Goal: Task Accomplishment & Management: Manage account settings

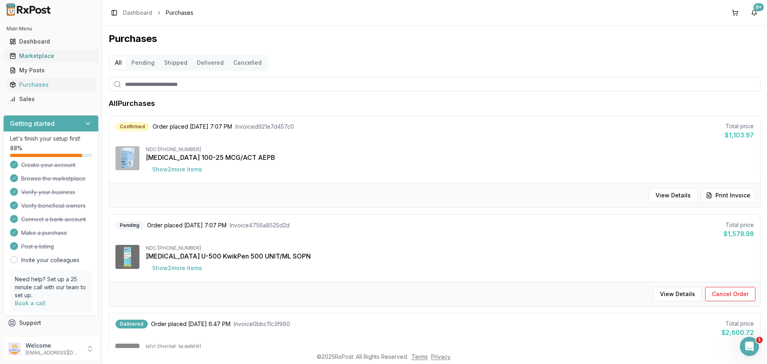
click at [34, 58] on div "Marketplace" at bounding box center [51, 56] width 83 height 8
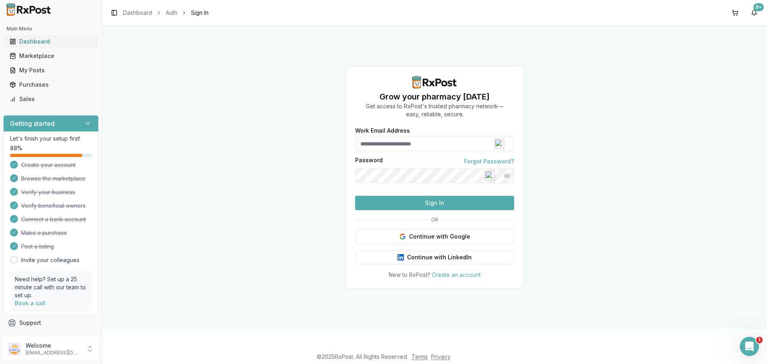
click at [35, 40] on div "Dashboard" at bounding box center [51, 42] width 83 height 8
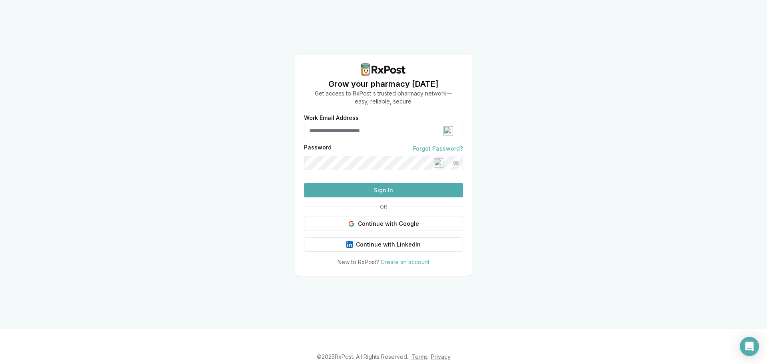
click at [344, 124] on input "Work Email Address" at bounding box center [383, 131] width 159 height 14
type input "*"
click at [304, 183] on button "Sign In" at bounding box center [383, 190] width 159 height 14
click at [458, 156] on button "Show password" at bounding box center [456, 163] width 14 height 14
click at [383, 197] on button "Sign In" at bounding box center [383, 190] width 159 height 14
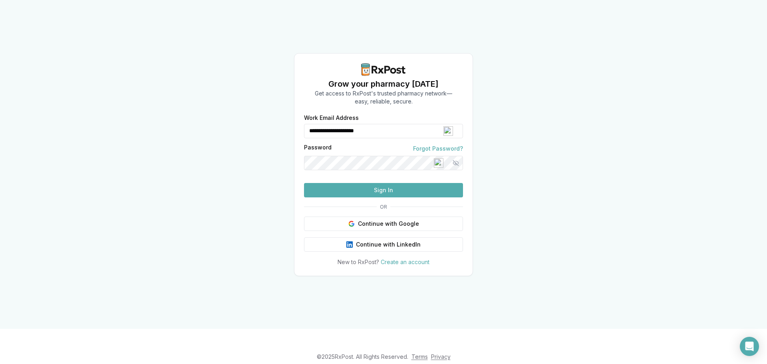
drag, startPoint x: 315, startPoint y: 117, endPoint x: 307, endPoint y: 121, distance: 9.1
click at [307, 124] on div "**********" at bounding box center [383, 131] width 159 height 14
type input "**********"
click at [380, 197] on button "Sign In" at bounding box center [383, 190] width 159 height 14
click at [381, 197] on button "Sign In" at bounding box center [383, 190] width 159 height 14
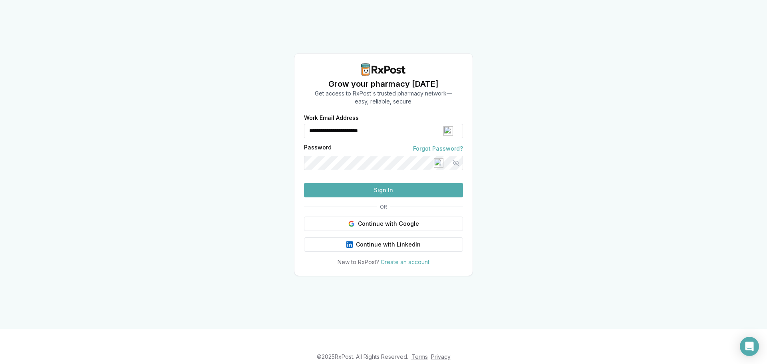
click at [381, 197] on button "Sign In" at bounding box center [383, 190] width 159 height 14
click at [384, 197] on button "Sign In" at bounding box center [383, 190] width 159 height 14
click at [443, 145] on link "Forgot Password?" at bounding box center [438, 149] width 50 height 8
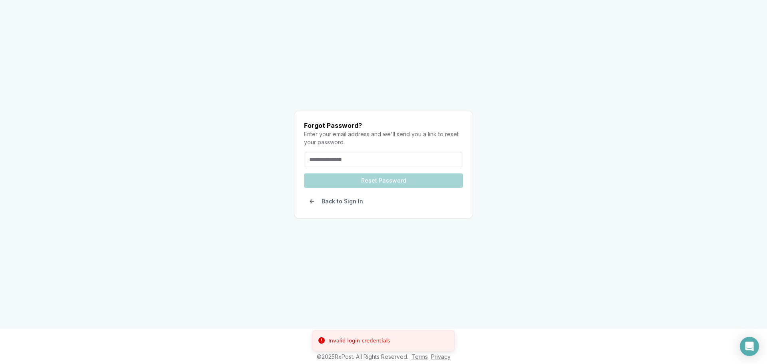
click at [381, 165] on input "email" at bounding box center [383, 160] width 159 height 14
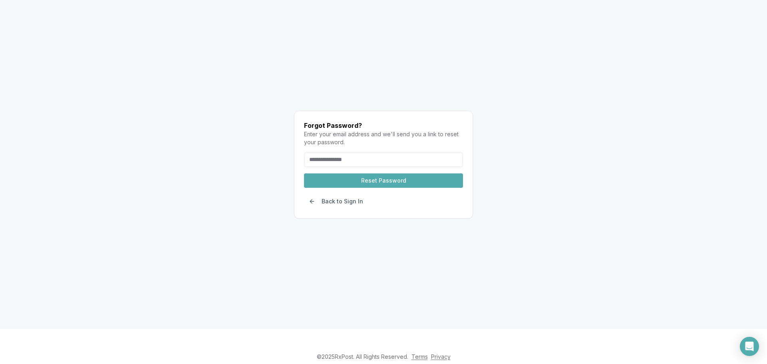
click at [369, 153] on input "email" at bounding box center [383, 160] width 159 height 14
paste input "**********"
type input "**********"
click at [376, 173] on button "Reset Password" at bounding box center [383, 180] width 159 height 14
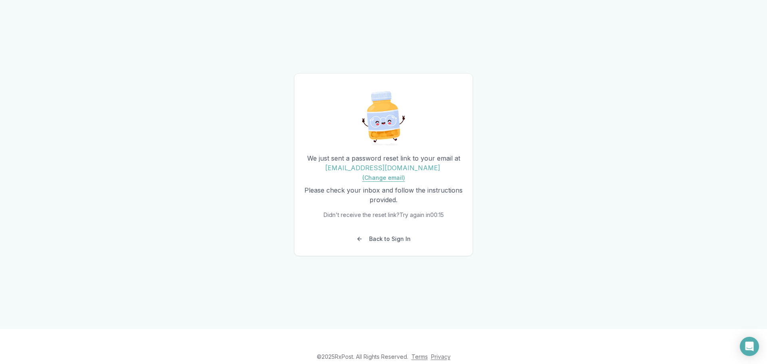
click at [405, 178] on button "(Change email)" at bounding box center [384, 178] width 43 height 0
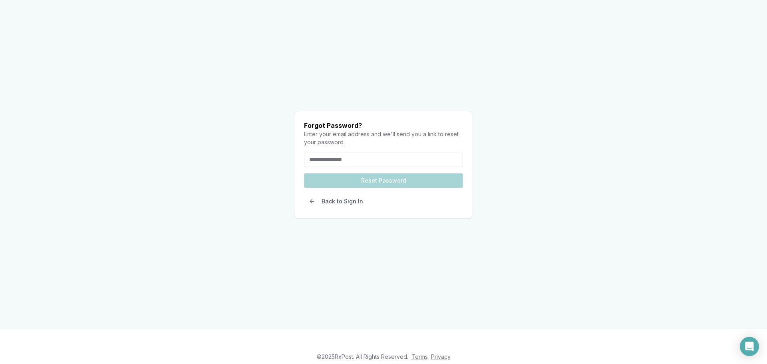
click at [314, 153] on input "email" at bounding box center [383, 160] width 159 height 14
type input "**********"
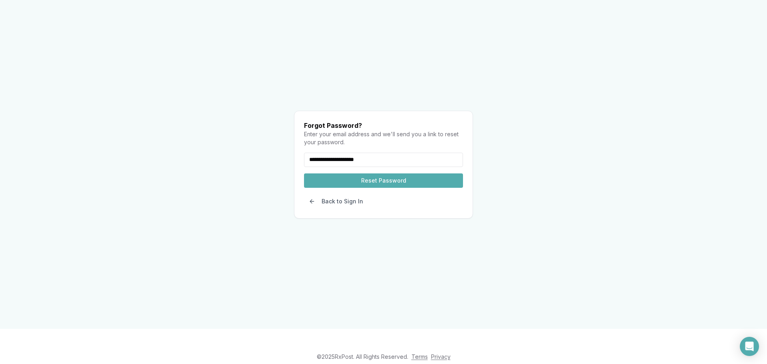
click at [373, 173] on button "Reset Password" at bounding box center [383, 180] width 159 height 14
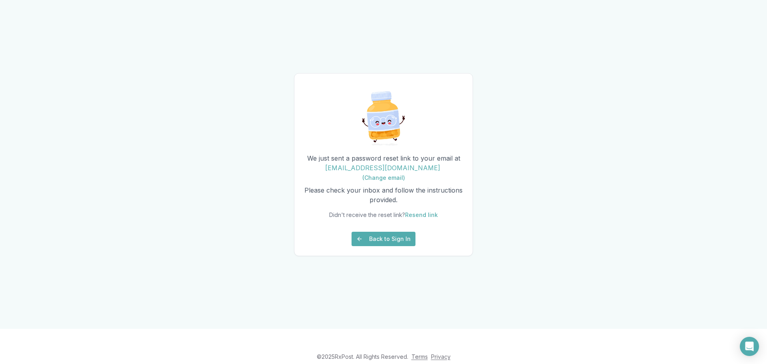
click at [388, 243] on button "Back to Sign In" at bounding box center [384, 239] width 64 height 14
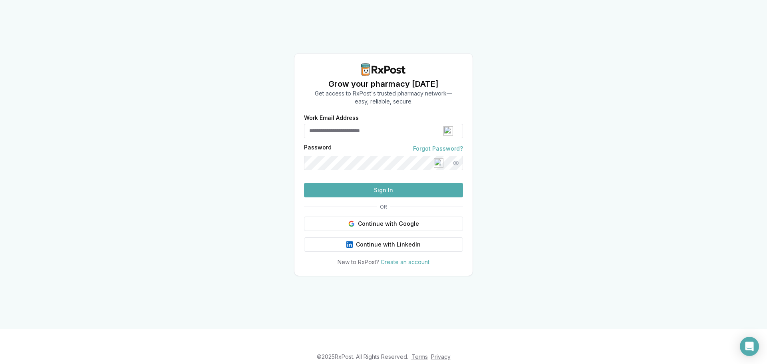
click at [334, 124] on input "Work Email Address" at bounding box center [383, 131] width 159 height 14
drag, startPoint x: 334, startPoint y: 120, endPoint x: 217, endPoint y: 120, distance: 117.1
click at [217, 120] on div "Grow your pharmacy [DATE] Get access to RxPost's trusted pharmacy network— easy…" at bounding box center [383, 164] width 767 height 329
click at [372, 124] on input "Work Email Address" at bounding box center [383, 131] width 159 height 14
type input "**********"
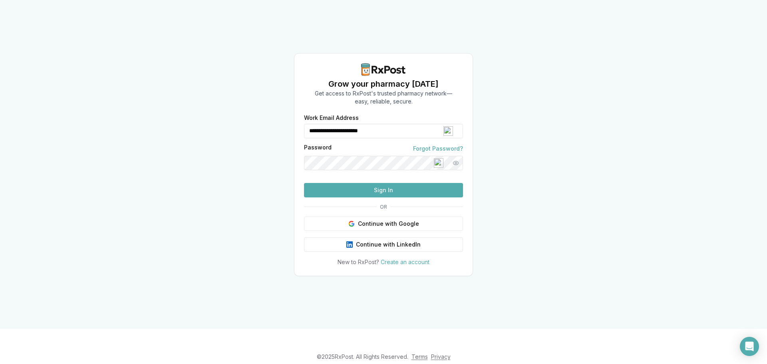
click at [304, 183] on button "Sign In" at bounding box center [383, 190] width 159 height 14
click at [382, 231] on button "Continue with Google" at bounding box center [383, 224] width 159 height 14
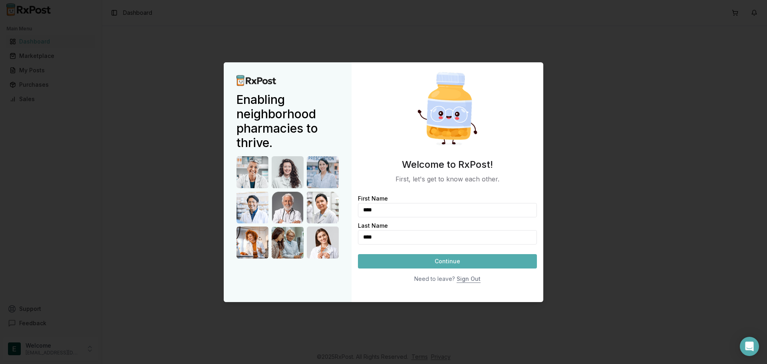
click at [452, 261] on button "Continue" at bounding box center [447, 261] width 179 height 14
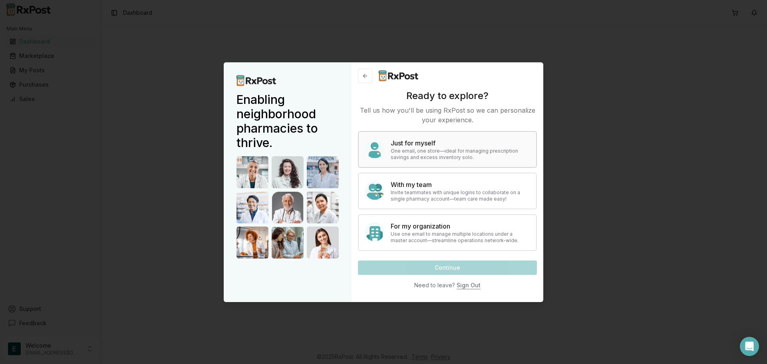
click at [416, 161] on div "Just for myself One email, one store—ideal for managing prescription savings an…" at bounding box center [447, 149] width 179 height 37
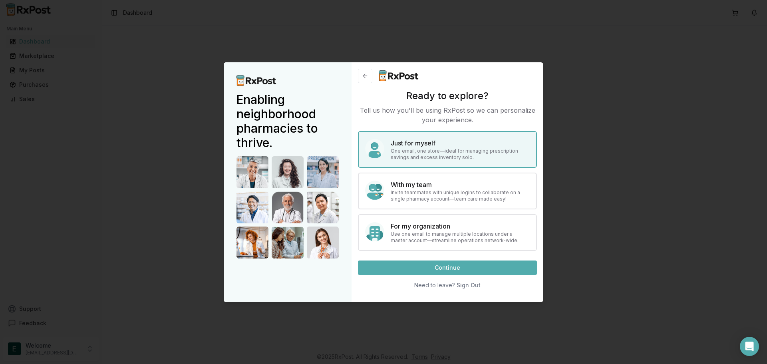
click at [462, 265] on button "Continue" at bounding box center [447, 268] width 179 height 14
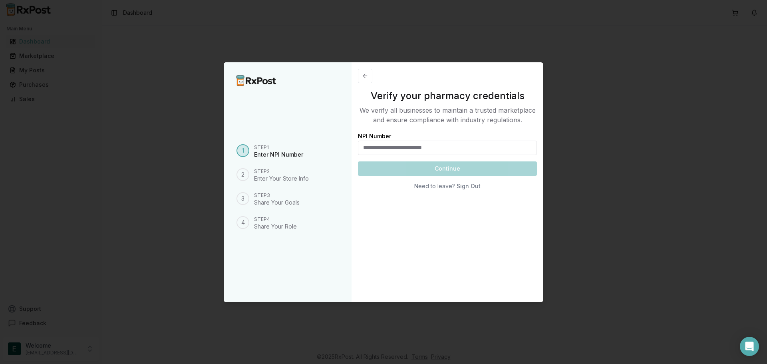
click at [382, 148] on input "NPI Number" at bounding box center [447, 148] width 179 height 14
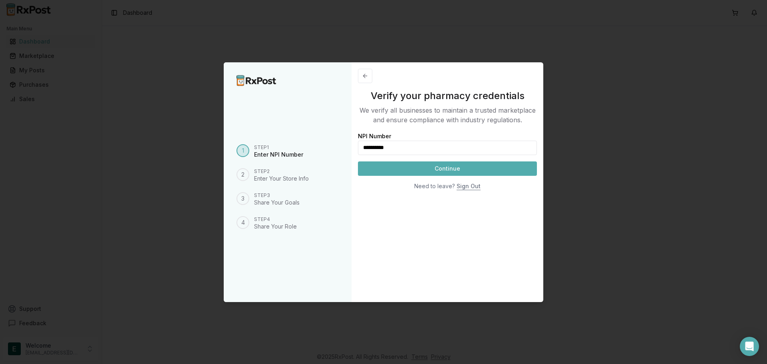
type input "**********"
click at [424, 170] on button "Continue" at bounding box center [447, 168] width 179 height 14
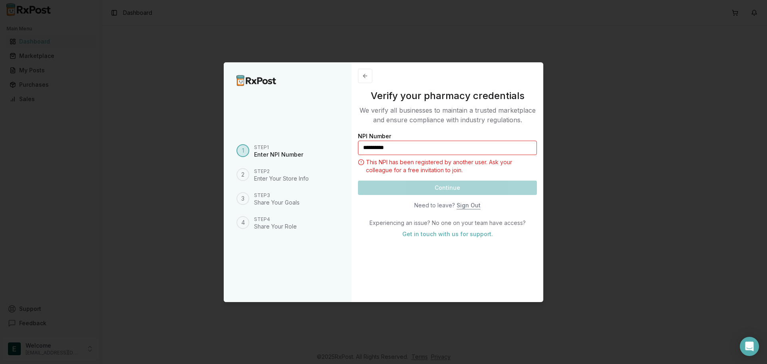
click at [603, 217] on div at bounding box center [383, 182] width 767 height 364
click at [366, 78] on button at bounding box center [365, 76] width 14 height 14
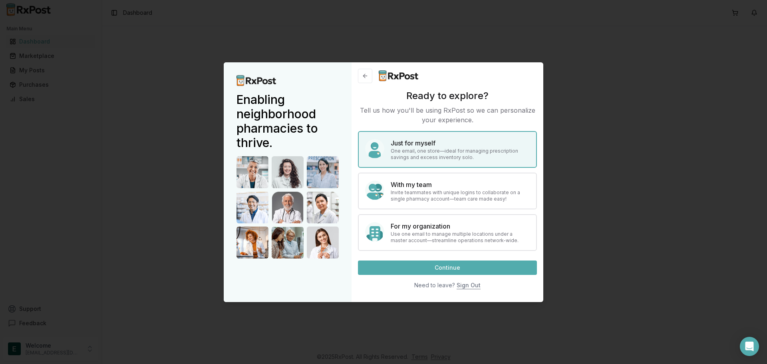
click at [366, 78] on button at bounding box center [365, 76] width 14 height 14
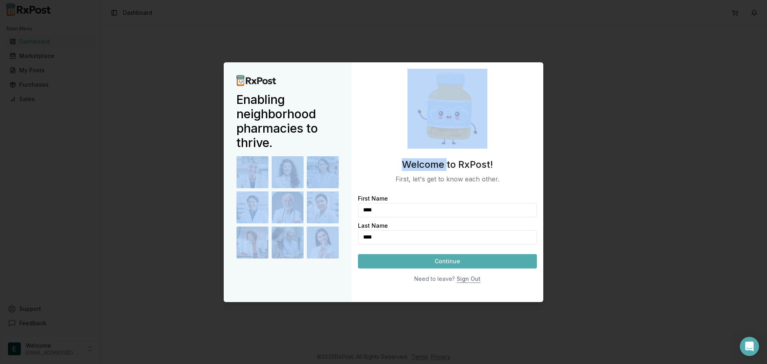
click at [366, 78] on div at bounding box center [447, 109] width 179 height 80
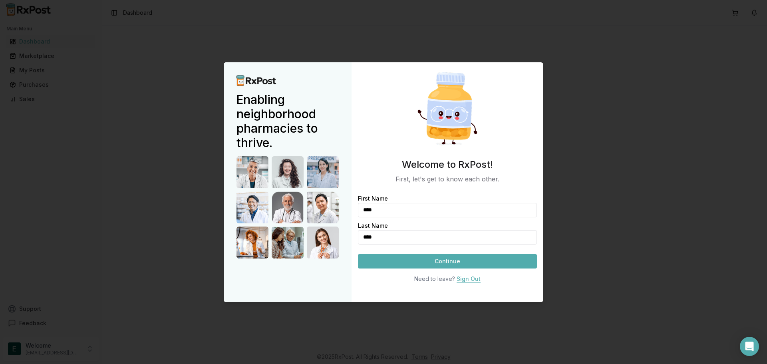
click at [471, 281] on button "Sign Out" at bounding box center [469, 279] width 24 height 14
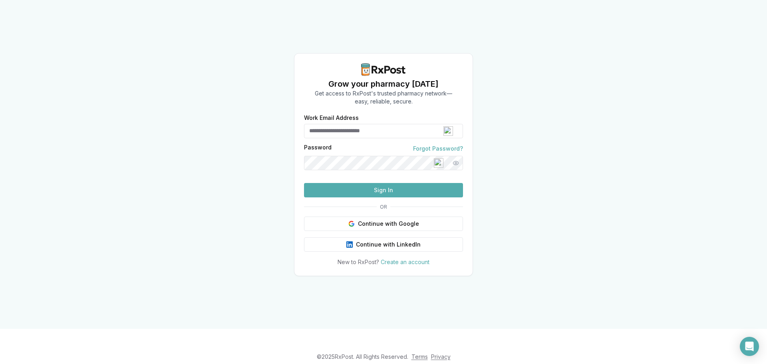
click at [343, 124] on input "Work Email Address" at bounding box center [383, 131] width 159 height 14
